Goal: Book appointment/travel/reservation

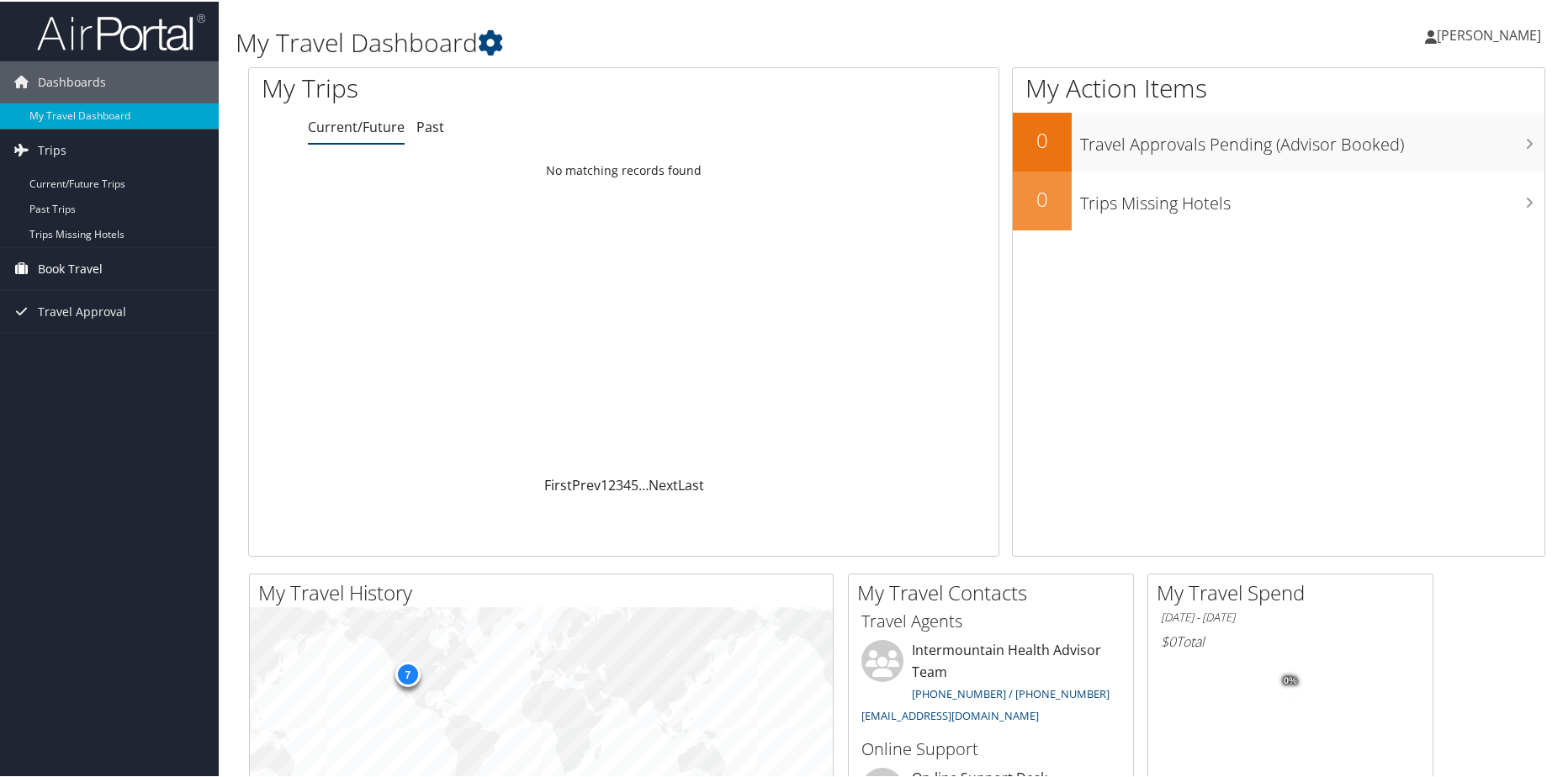
click at [89, 263] on span "Book Travel" at bounding box center [71, 267] width 65 height 42
click at [126, 349] on link "Book/Manage Online Trips" at bounding box center [110, 351] width 219 height 25
